Goal: Information Seeking & Learning: Learn about a topic

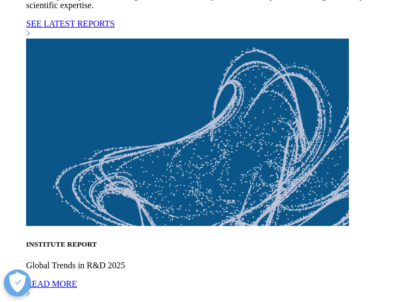
scroll to position [3531, 0]
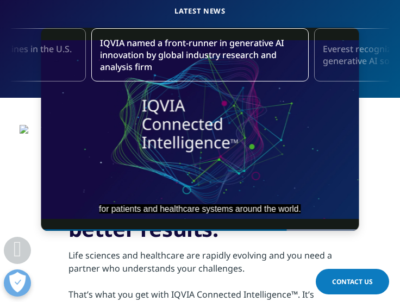
scroll to position [115, 0]
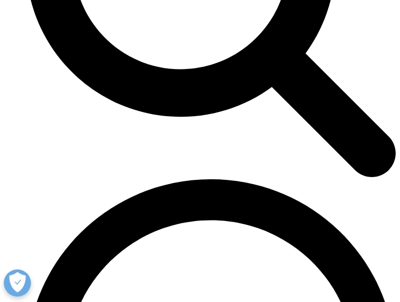
scroll to position [2499, 0]
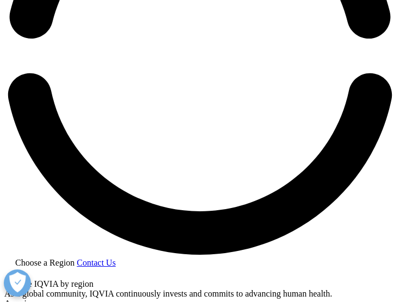
scroll to position [923, 0]
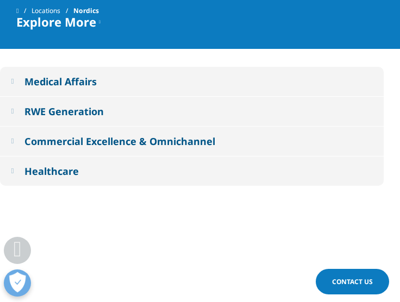
drag, startPoint x: 92, startPoint y: 146, endPoint x: 8, endPoint y: 104, distance: 94.3
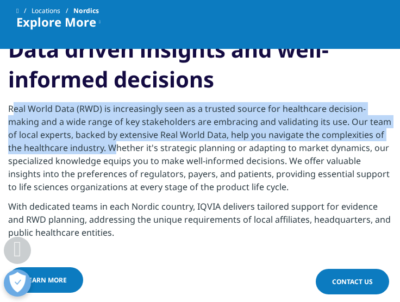
click at [8, 104] on section "Medical Affairs Providing global and local expertise in Medical Affairs. RWE Ge…" at bounding box center [200, 224] width 400 height 467
click at [232, 135] on p "Real World Data (RWD) is increasingly seen as a trusted source for healthcare d…" at bounding box center [199, 151] width 383 height 98
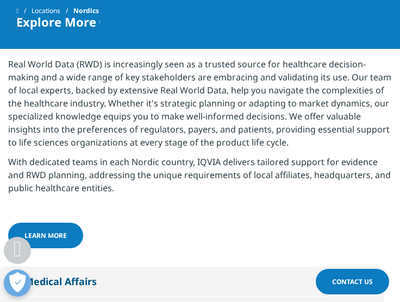
scroll to position [978, 0]
